Goal: Transaction & Acquisition: Purchase product/service

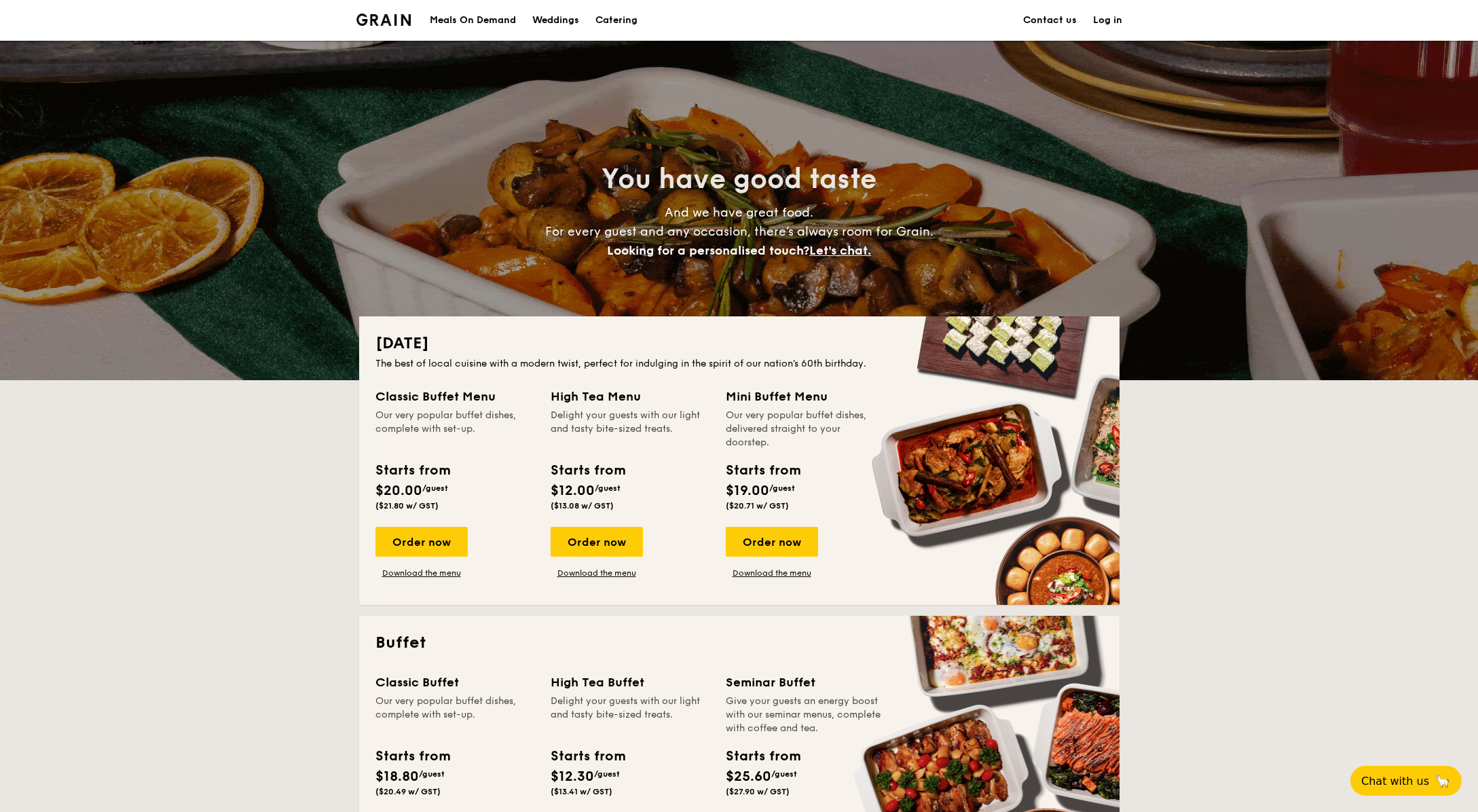
click at [481, 16] on div "Meals On Demand" at bounding box center [472, 20] width 86 height 41
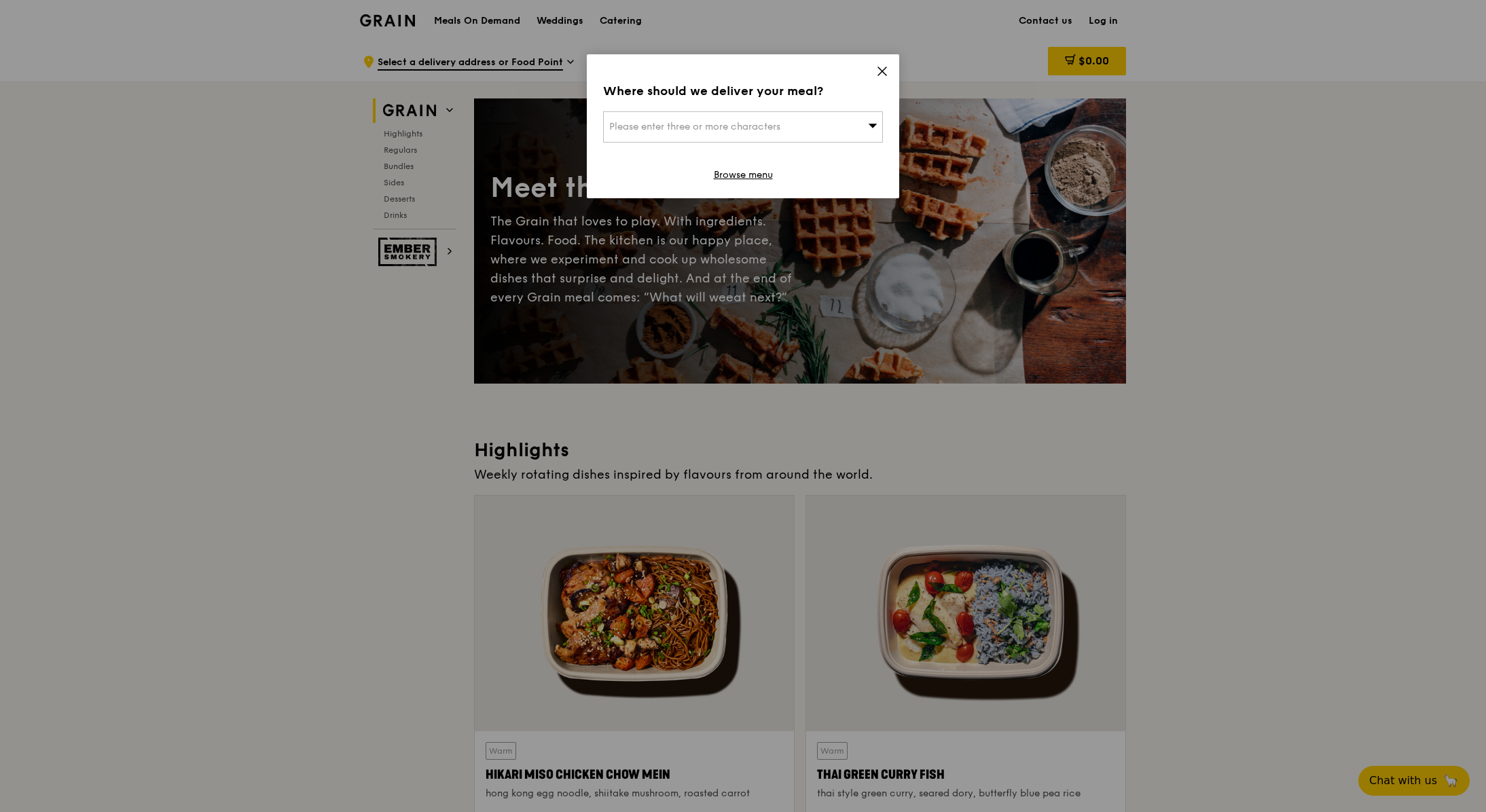
click at [792, 124] on div "Please enter three or more characters" at bounding box center [742, 126] width 280 height 31
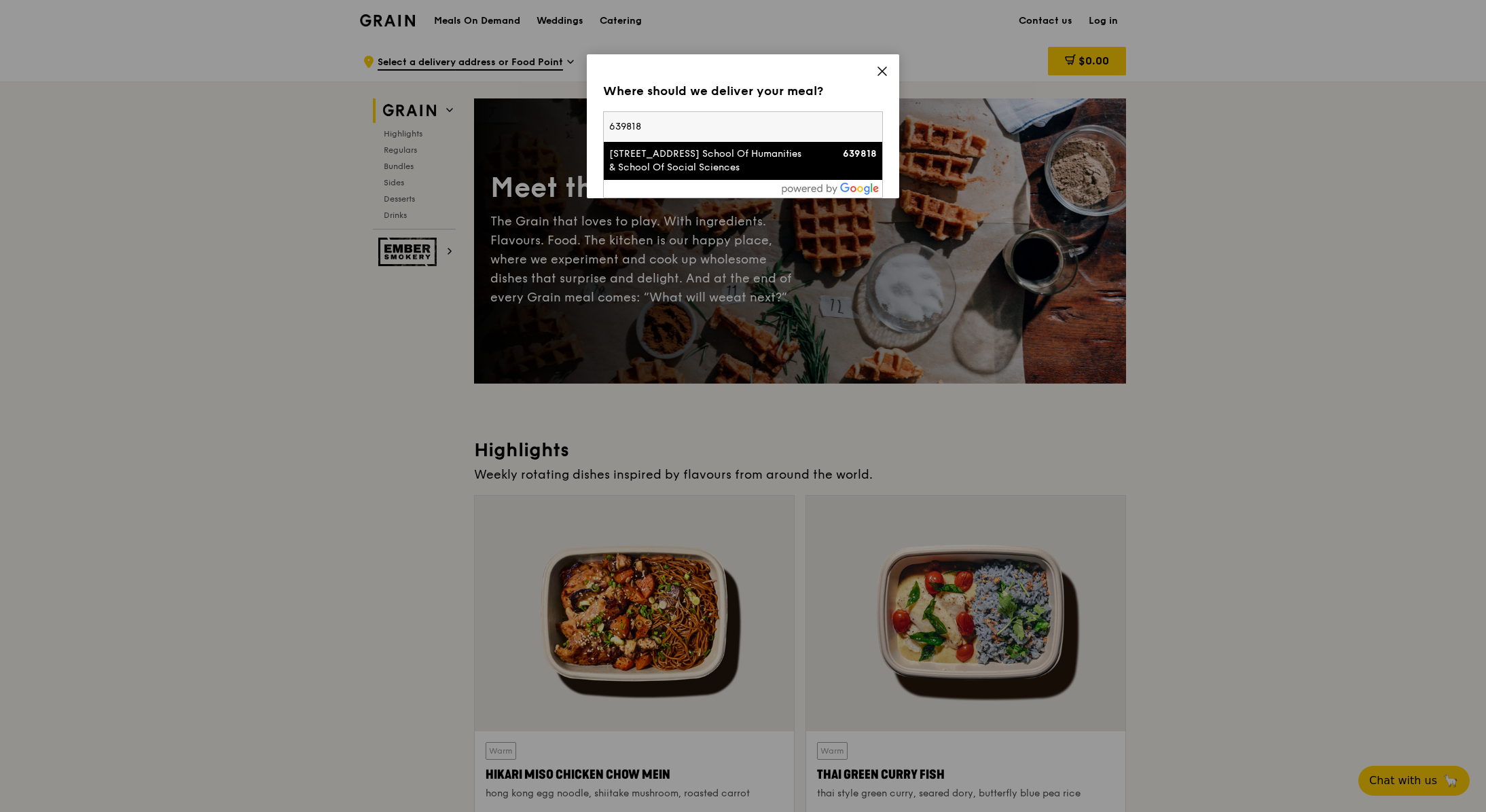
type input "639818"
click at [783, 164] on div "[STREET_ADDRESS] School Of Humanities & School Of Social Sciences" at bounding box center [710, 161] width 201 height 28
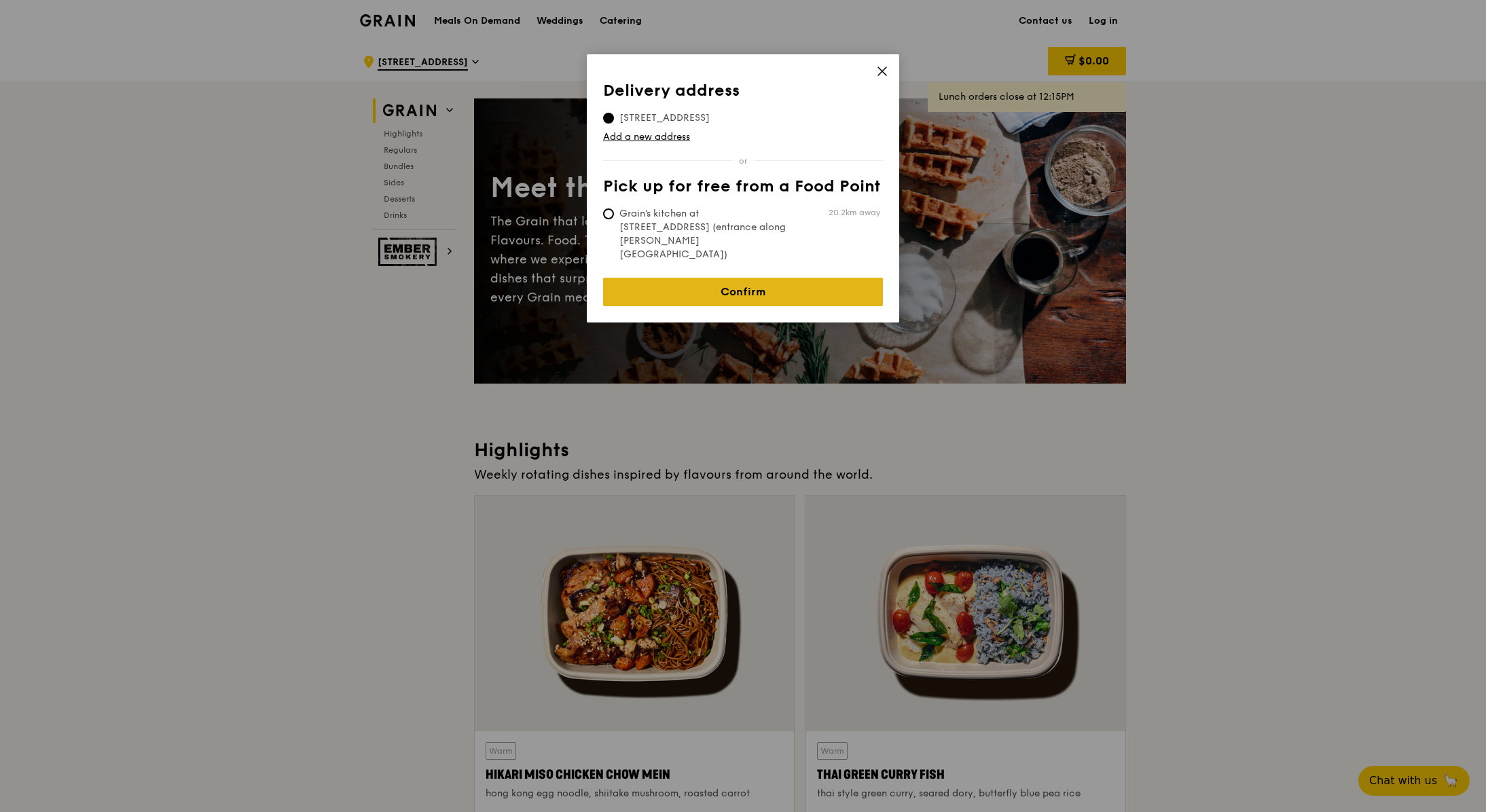
click at [769, 278] on link "Confirm" at bounding box center [742, 292] width 280 height 28
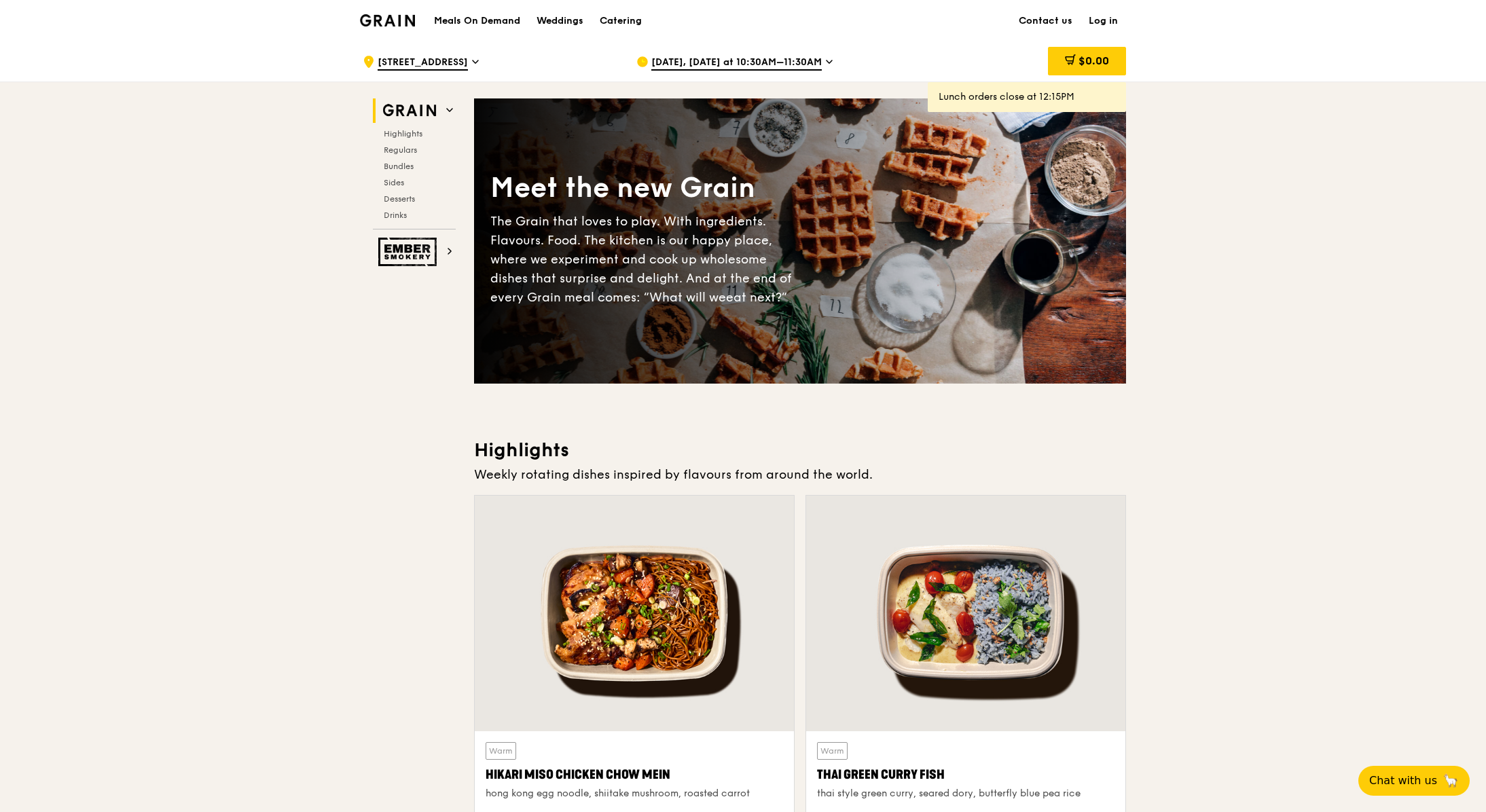
click at [819, 60] on div "[DATE], [DATE] at 10:30AM–11:30AM" at bounding box center [762, 62] width 252 height 41
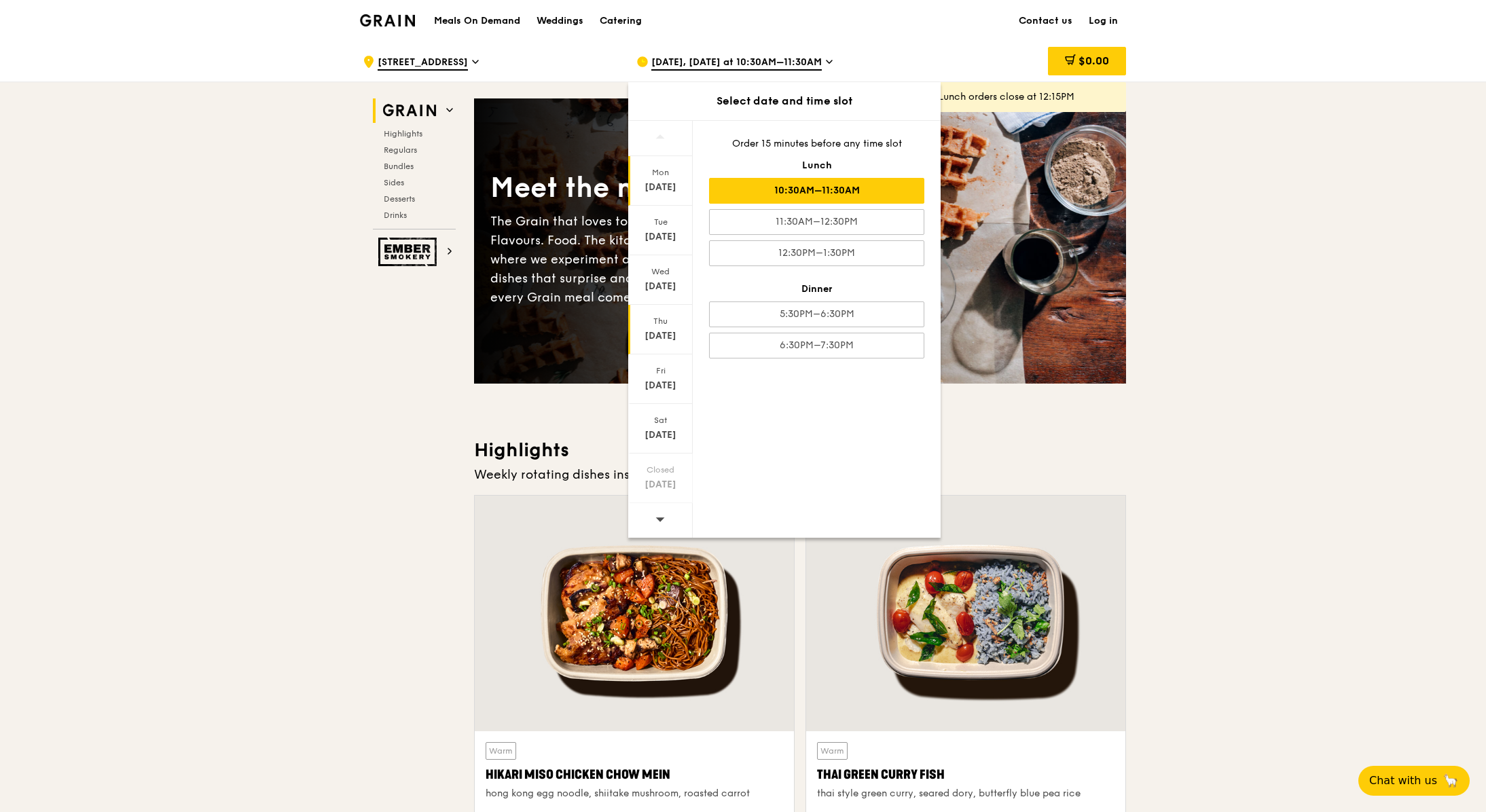
click at [660, 330] on div "[DATE]" at bounding box center [660, 336] width 60 height 13
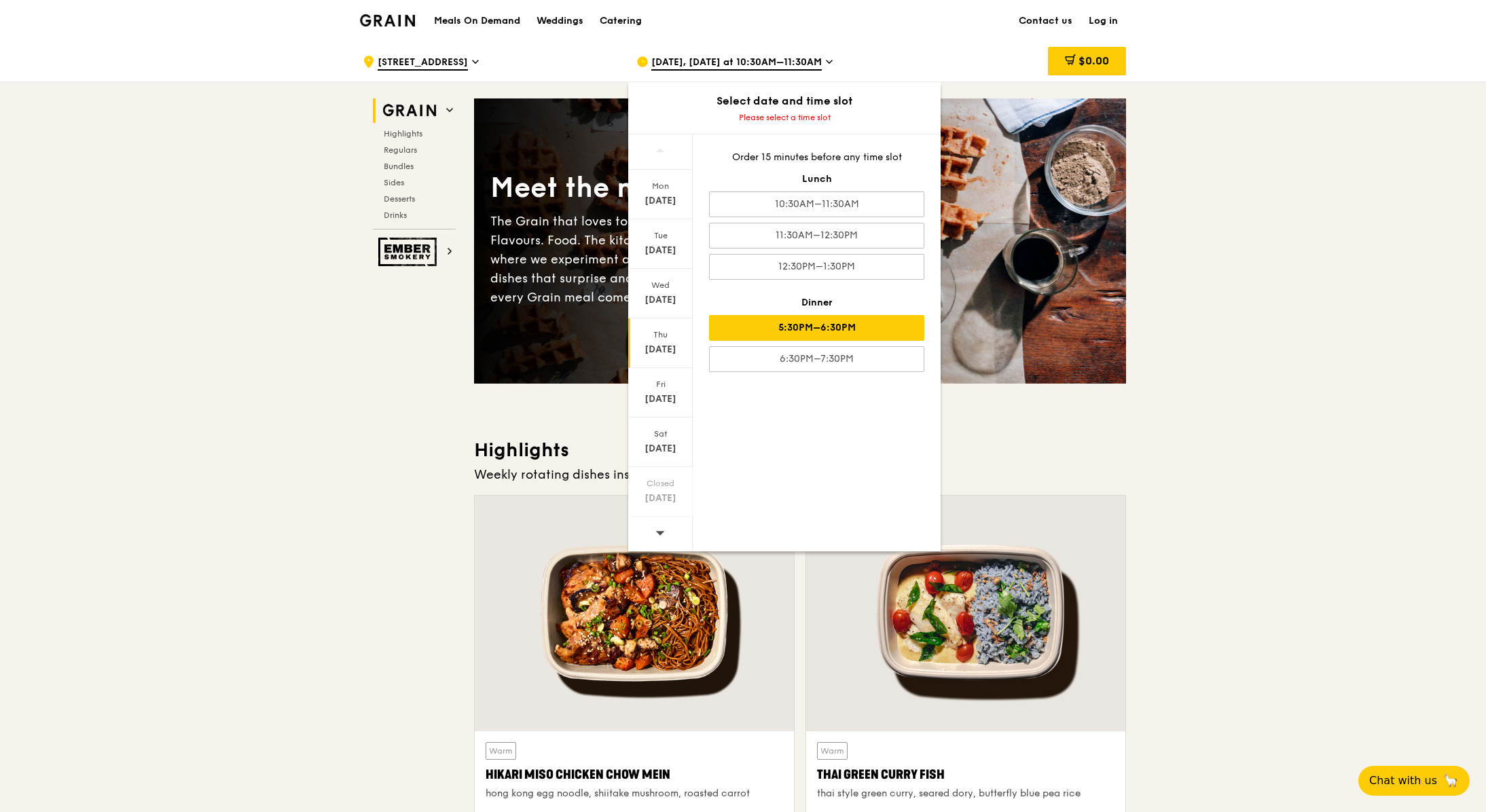
click at [878, 322] on div "5:30PM–6:30PM" at bounding box center [816, 327] width 215 height 26
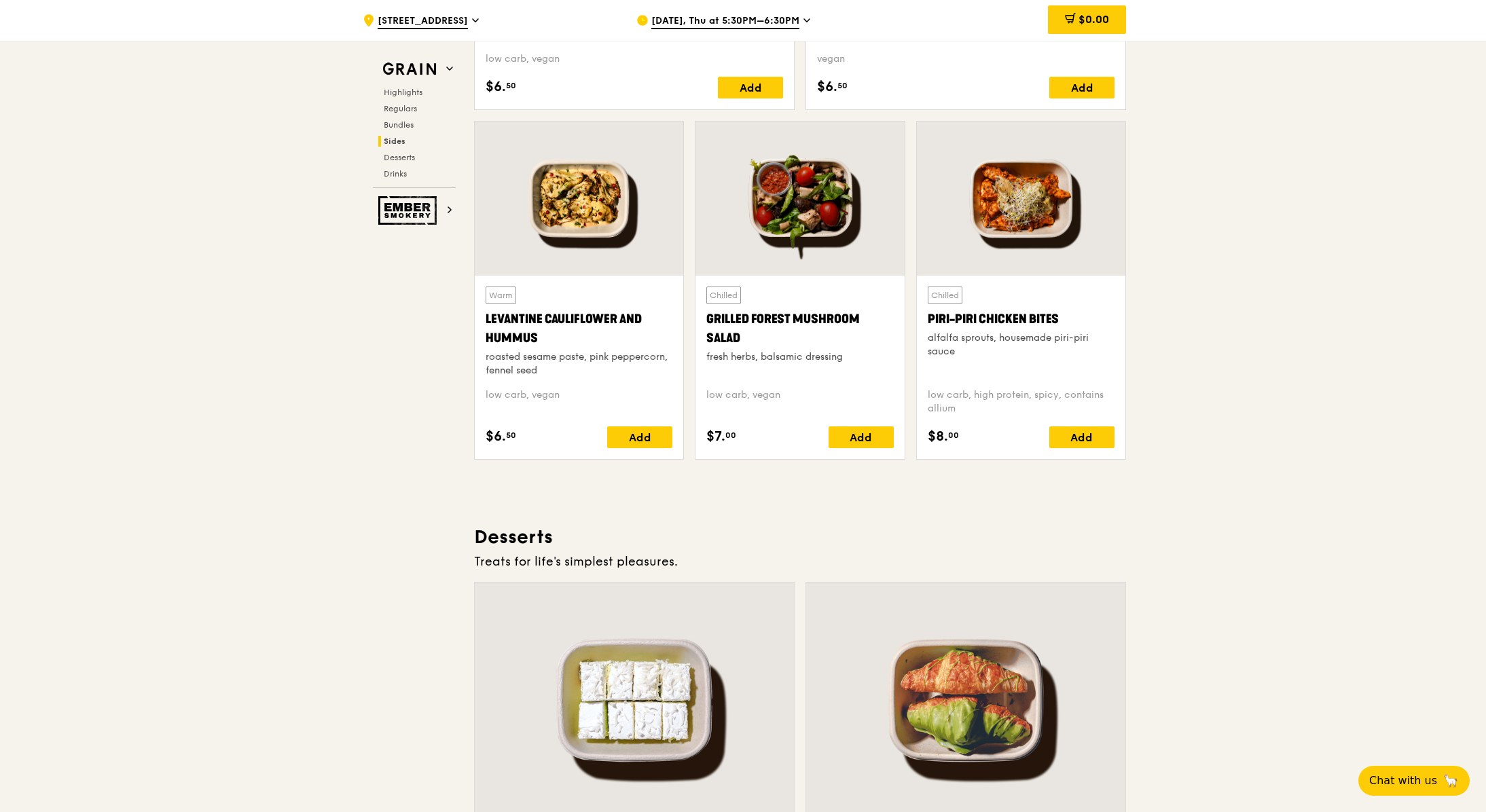
scroll to position [4281, 0]
